Goal: Transaction & Acquisition: Purchase product/service

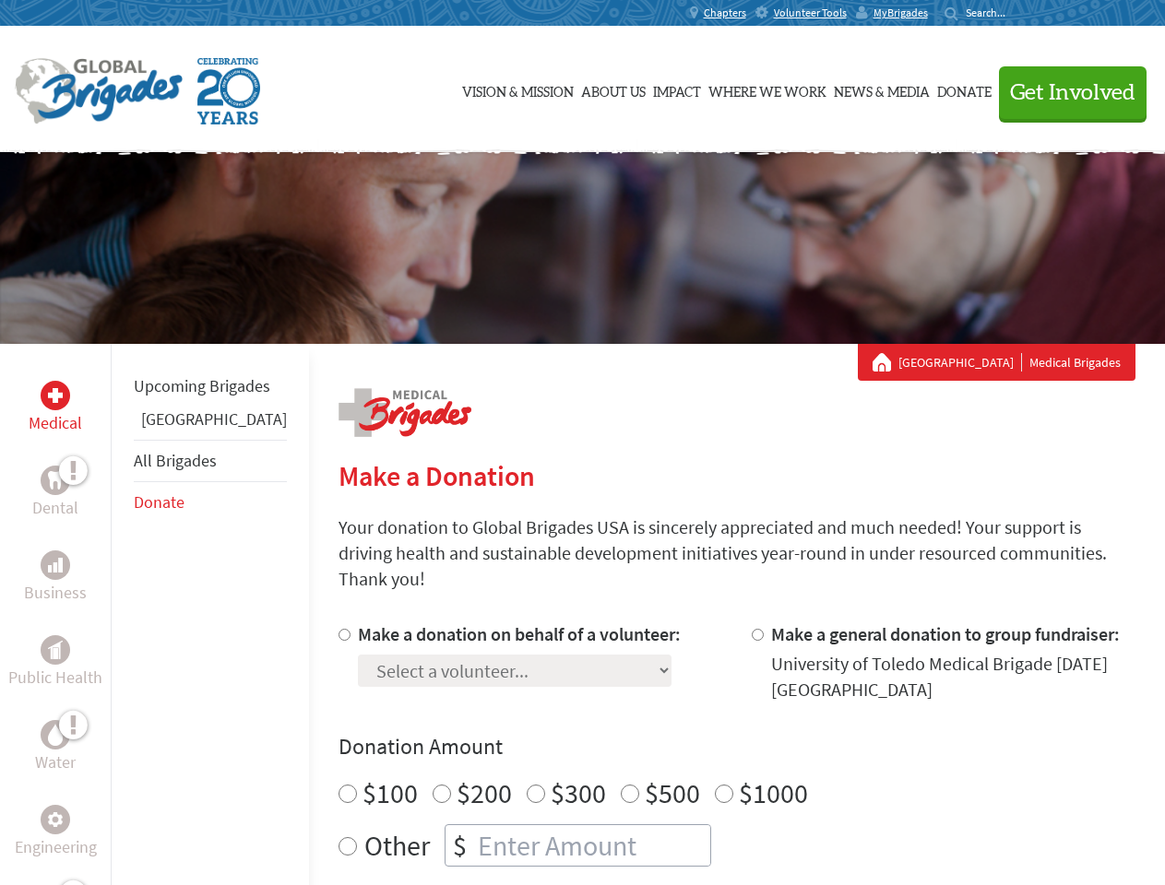
click at [1018, 13] on div "Search for:" at bounding box center [981, 13] width 74 height 15
click at [1064, 92] on span "Get Involved" at bounding box center [1072, 93] width 125 height 22
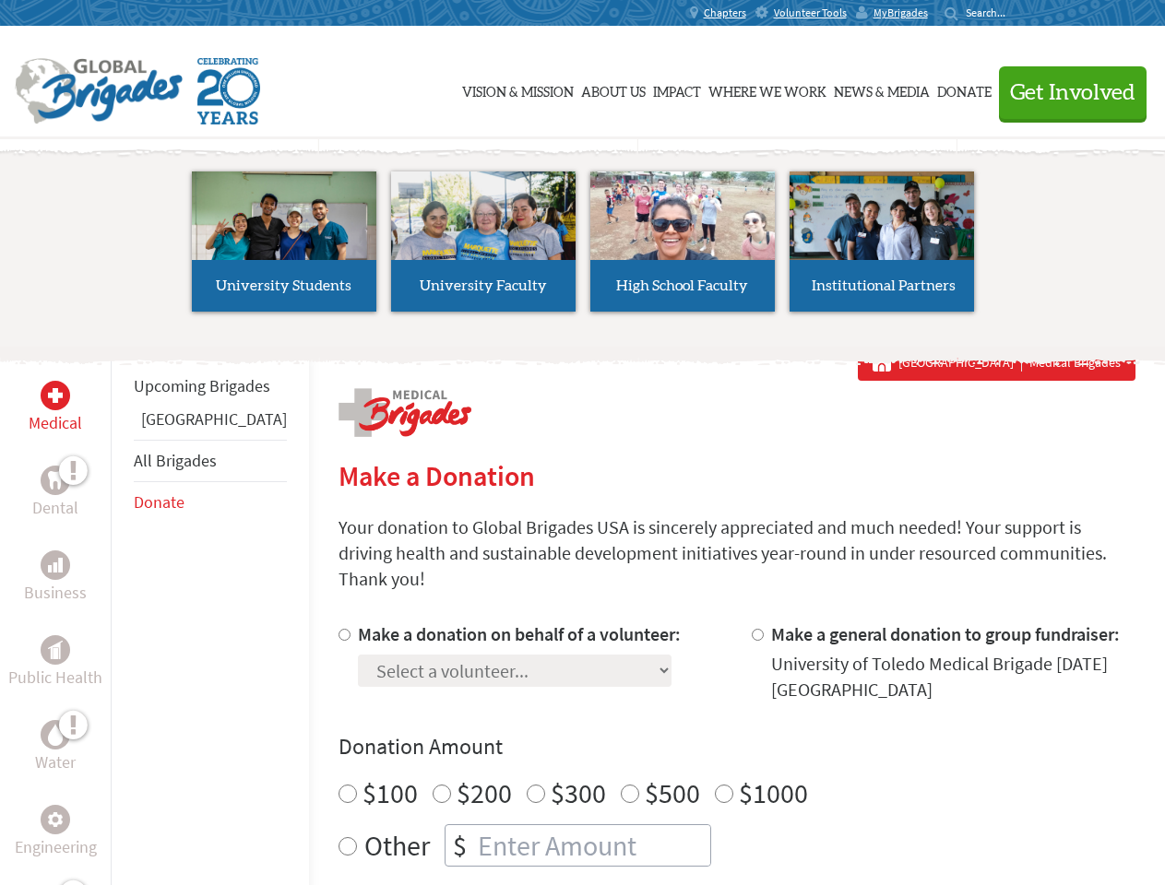
click at [583, 248] on li "High School Faculty" at bounding box center [682, 242] width 199 height 170
click at [122, 614] on div "Upcoming Brigades Guatemala All Brigades Donate" at bounding box center [210, 786] width 198 height 885
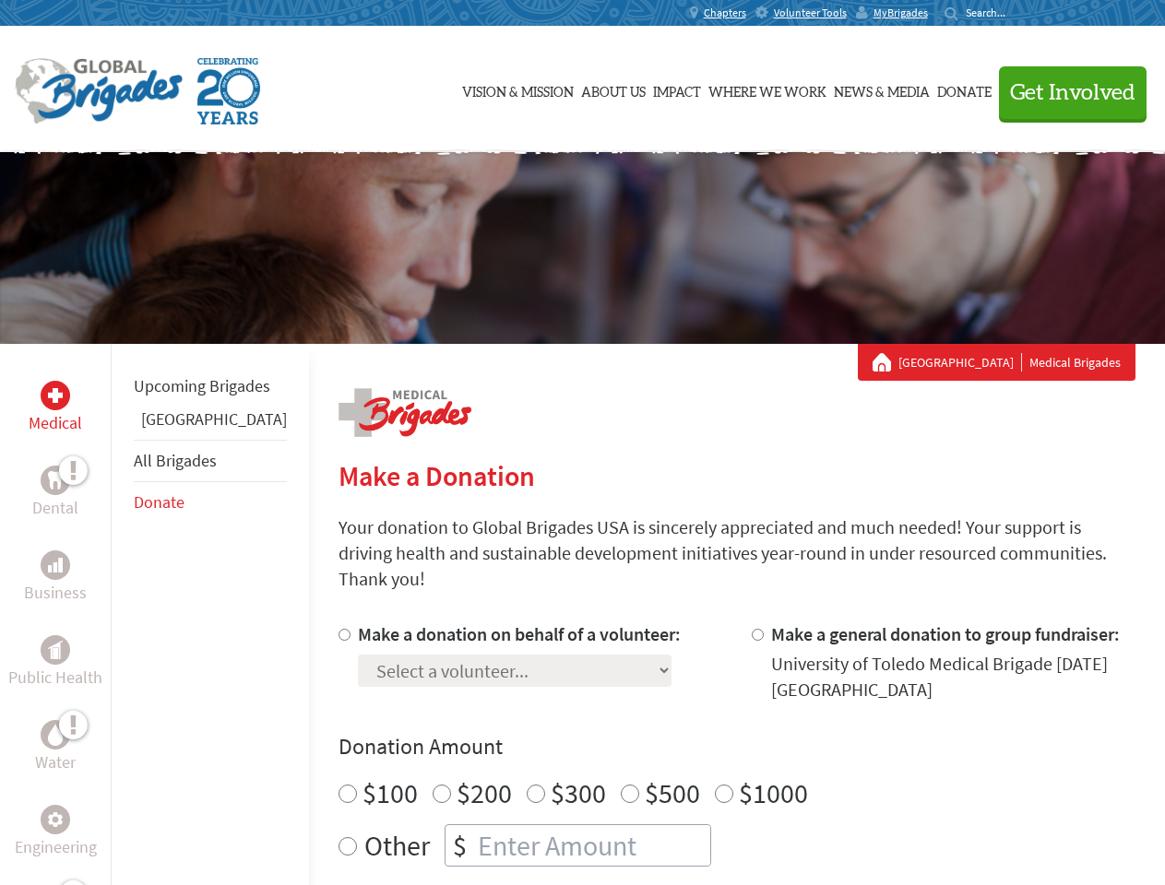
click at [705, 741] on div "Donation Amount $100 $200 $300 $500 $1000 Other $" at bounding box center [737, 799] width 797 height 135
click at [339, 629] on input "Make a donation on behalf of a volunteer:" at bounding box center [345, 635] width 12 height 12
radio input "true"
click at [752, 629] on input "Make a general donation to group fundraiser:" at bounding box center [758, 635] width 12 height 12
radio input "true"
